Goal: Information Seeking & Learning: Understand process/instructions

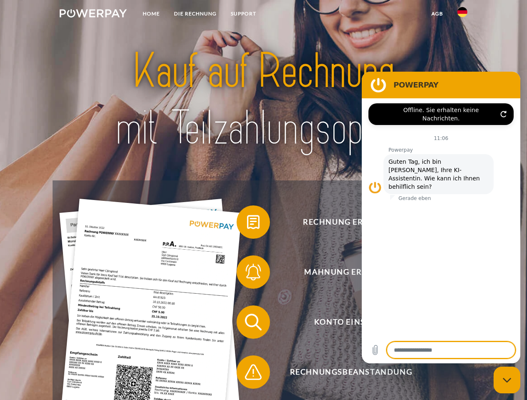
click at [93, 15] on img at bounding box center [93, 13] width 67 height 8
click at [462, 15] on img at bounding box center [462, 12] width 10 height 10
click at [437, 14] on link "agb" at bounding box center [437, 13] width 26 height 15
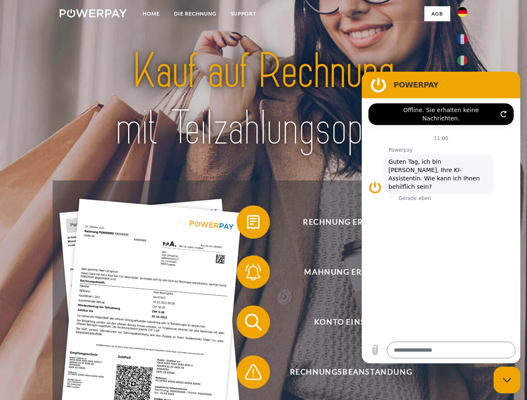
click at [247, 224] on span at bounding box center [241, 223] width 42 height 42
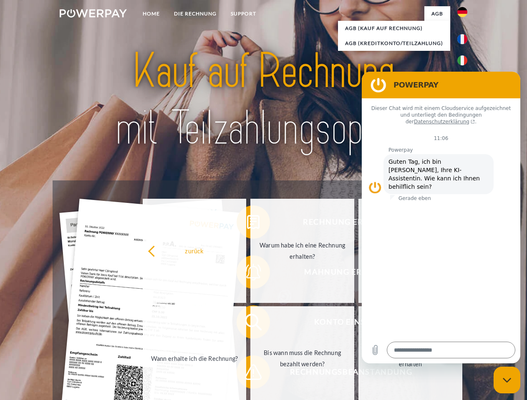
click at [247, 274] on div "Rechnung erhalten? Mahnung erhalten? Konto einsehen" at bounding box center [263, 348] width 421 height 334
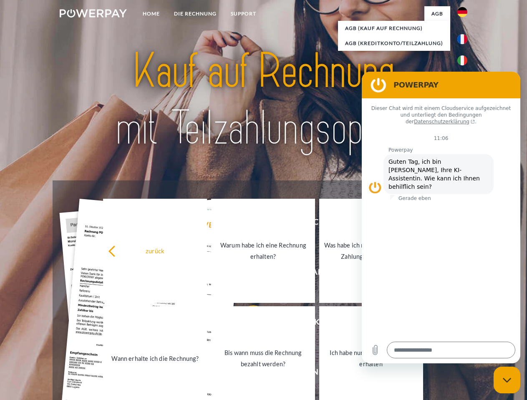
click at [247, 324] on link "Bis wann muss die Rechnung bezahlt werden?" at bounding box center [263, 359] width 104 height 104
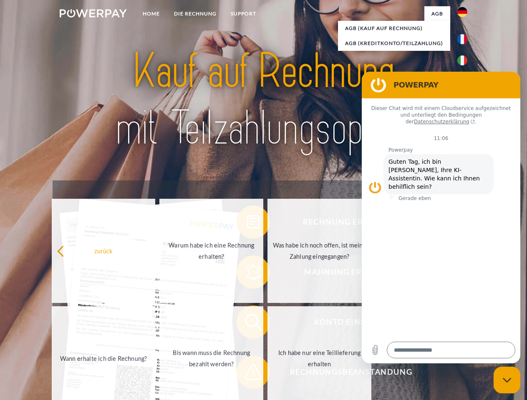
click at [247, 374] on span at bounding box center [241, 373] width 42 height 42
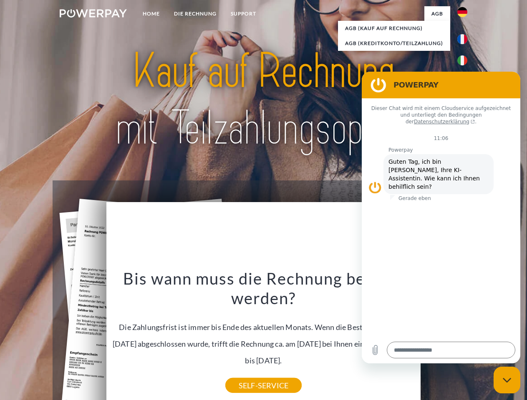
click at [507, 380] on icon "Messaging-Fenster schließen" at bounding box center [507, 380] width 9 height 5
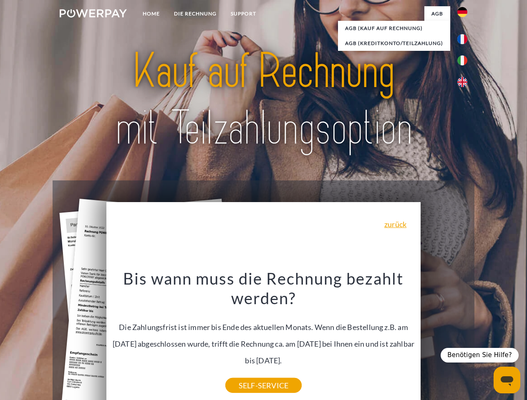
type textarea "*"
